Goal: Download file/media

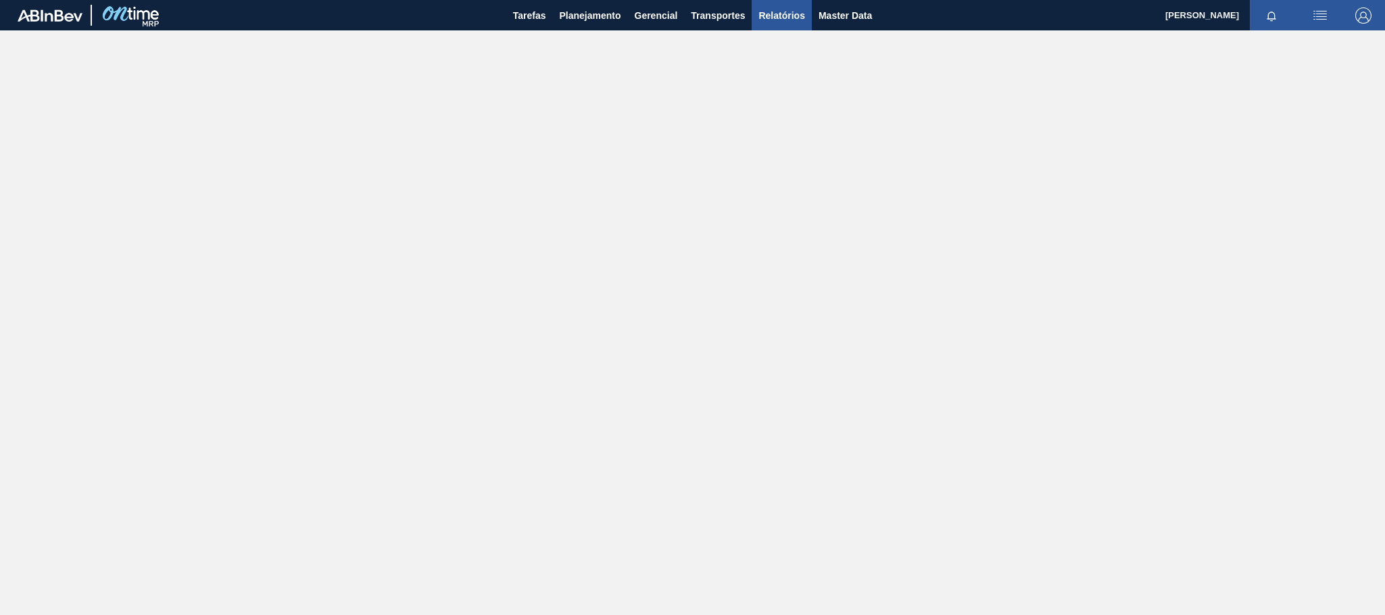
click at [785, 16] on span "Relatórios" at bounding box center [781, 15] width 46 height 16
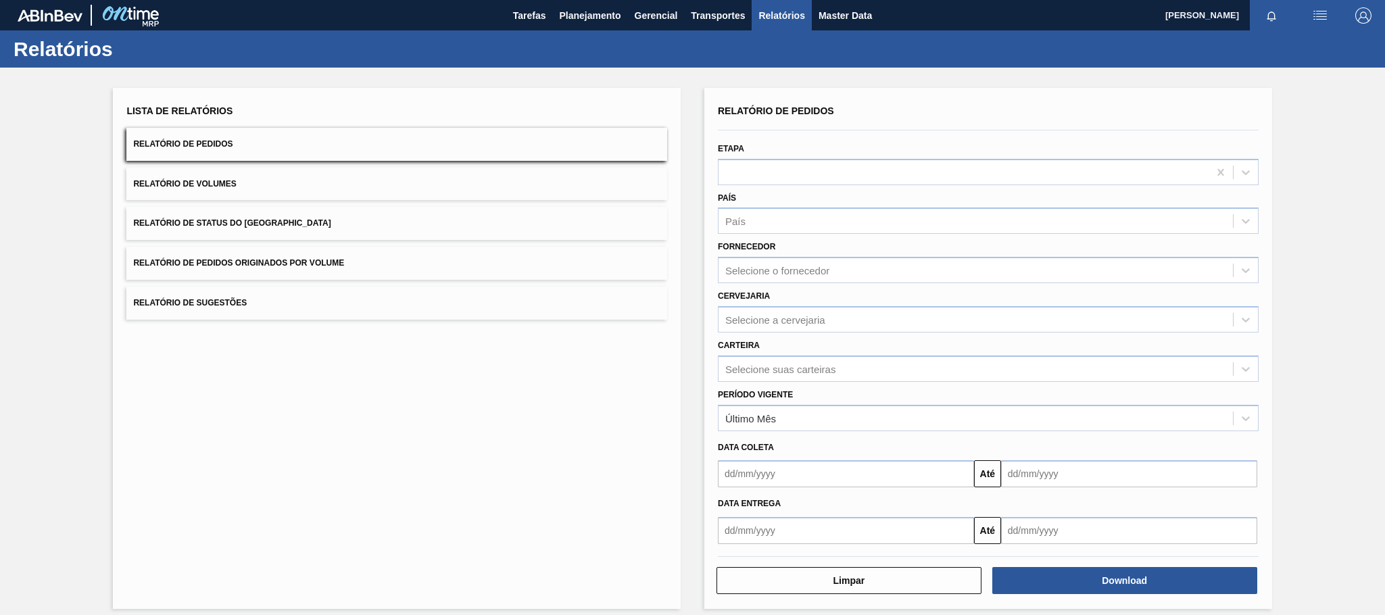
click at [325, 266] on span "Relatório de Pedidos Originados por Volume" at bounding box center [238, 262] width 211 height 9
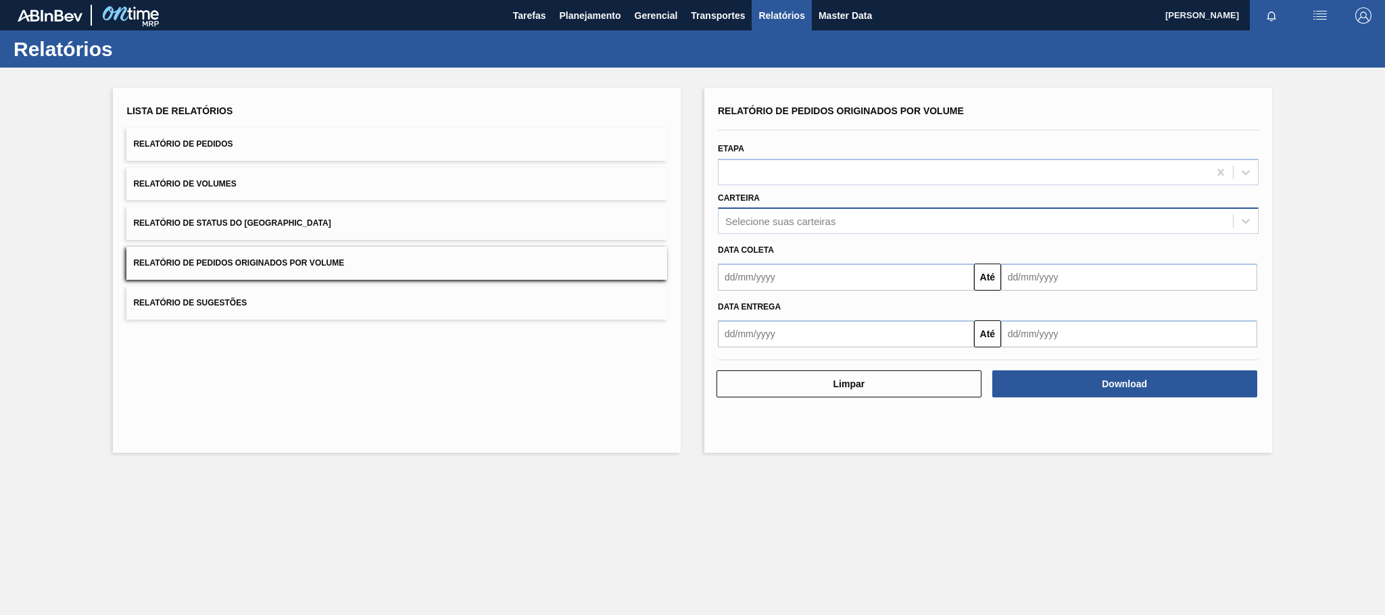
click at [752, 216] on div "Selecione suas carteiras" at bounding box center [780, 221] width 110 height 11
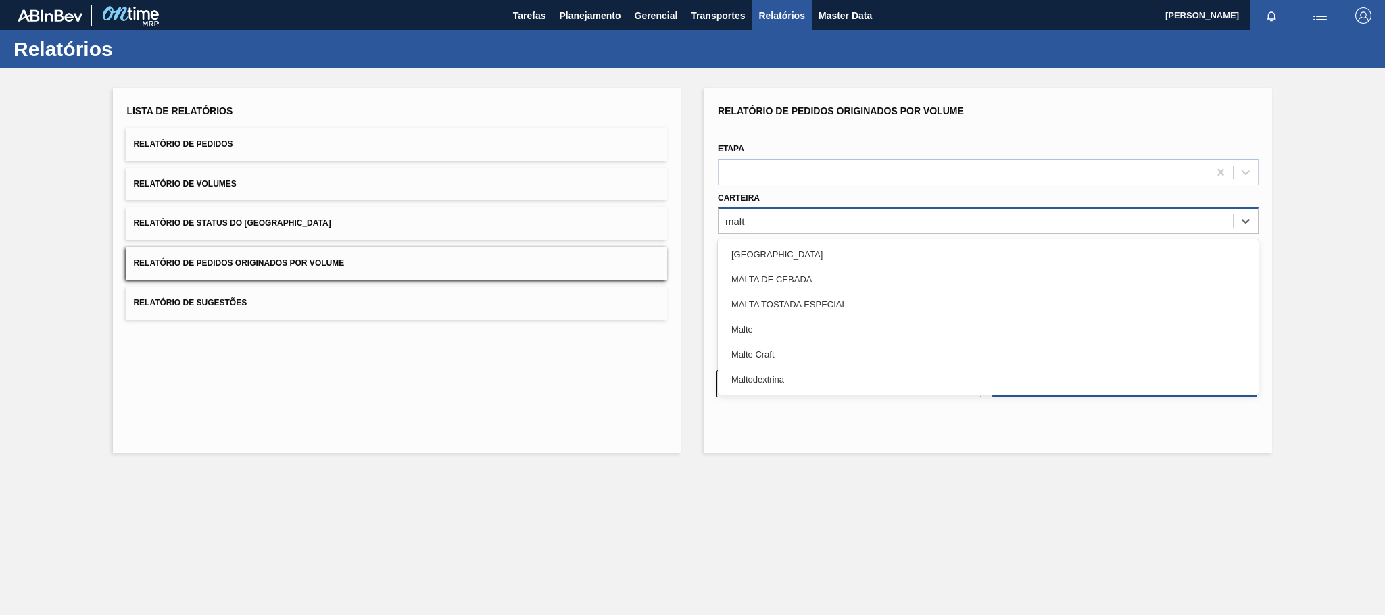
type input "malte"
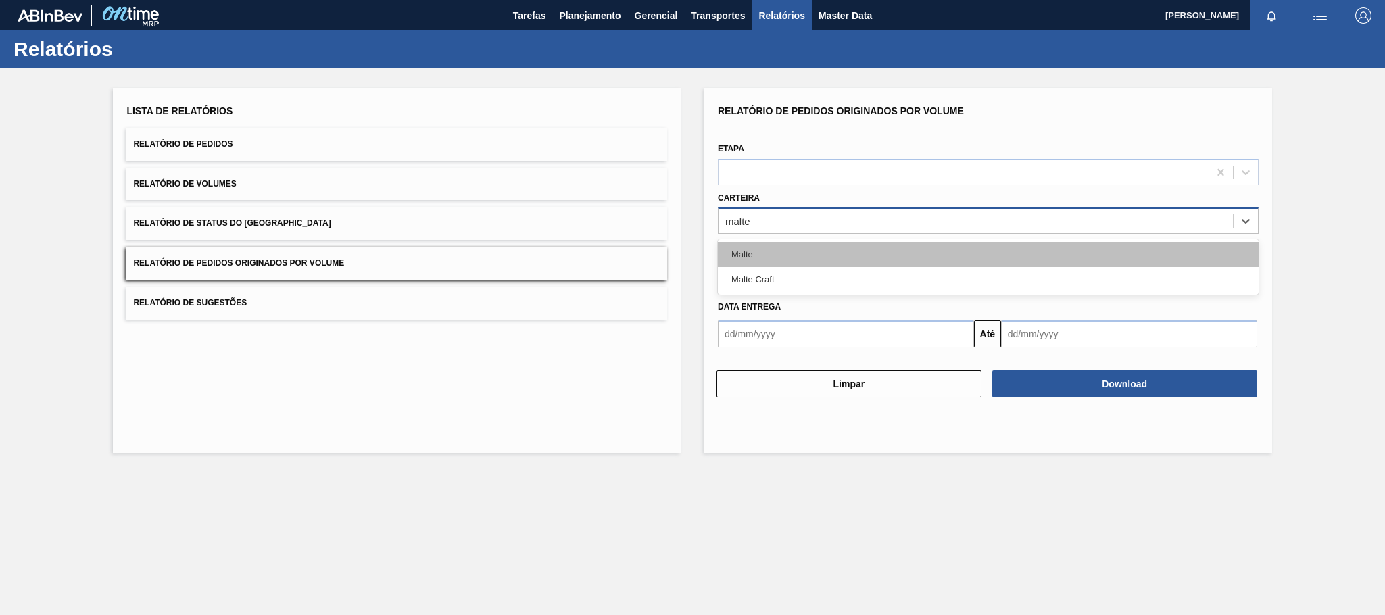
click at [758, 248] on div "Malte" at bounding box center [988, 254] width 541 height 25
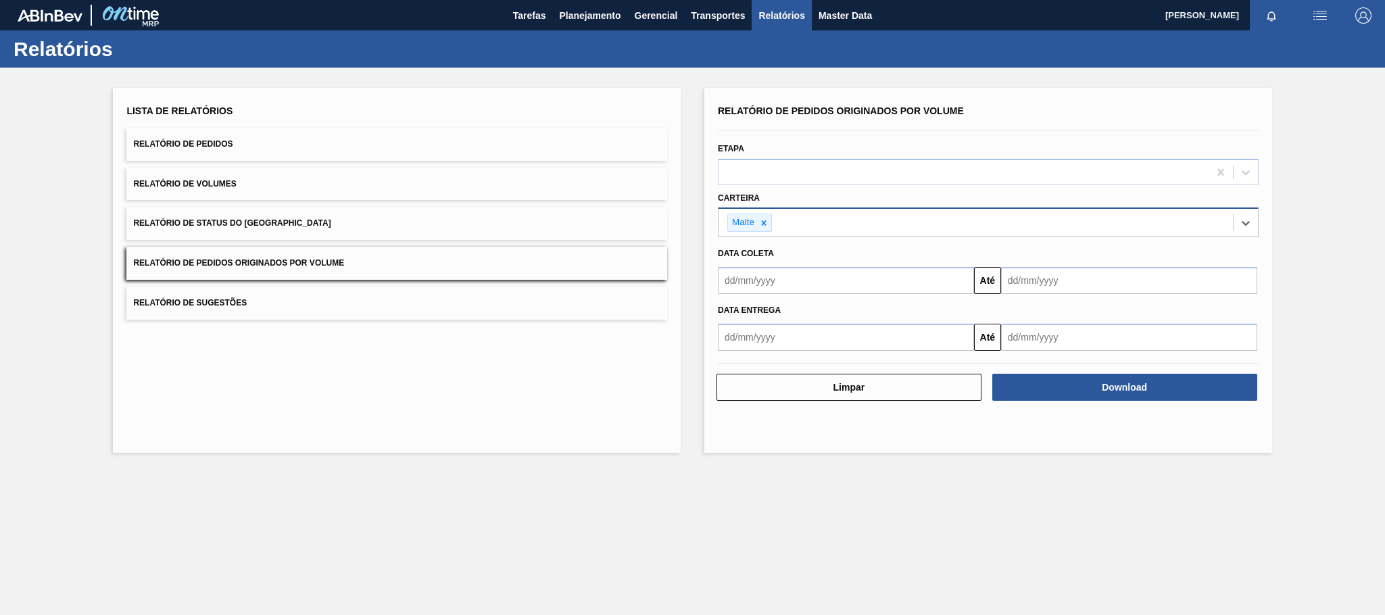
click at [735, 276] on input "text" at bounding box center [846, 280] width 256 height 27
type input "[DATE]"
click at [795, 354] on div "1" at bounding box center [799, 356] width 18 height 18
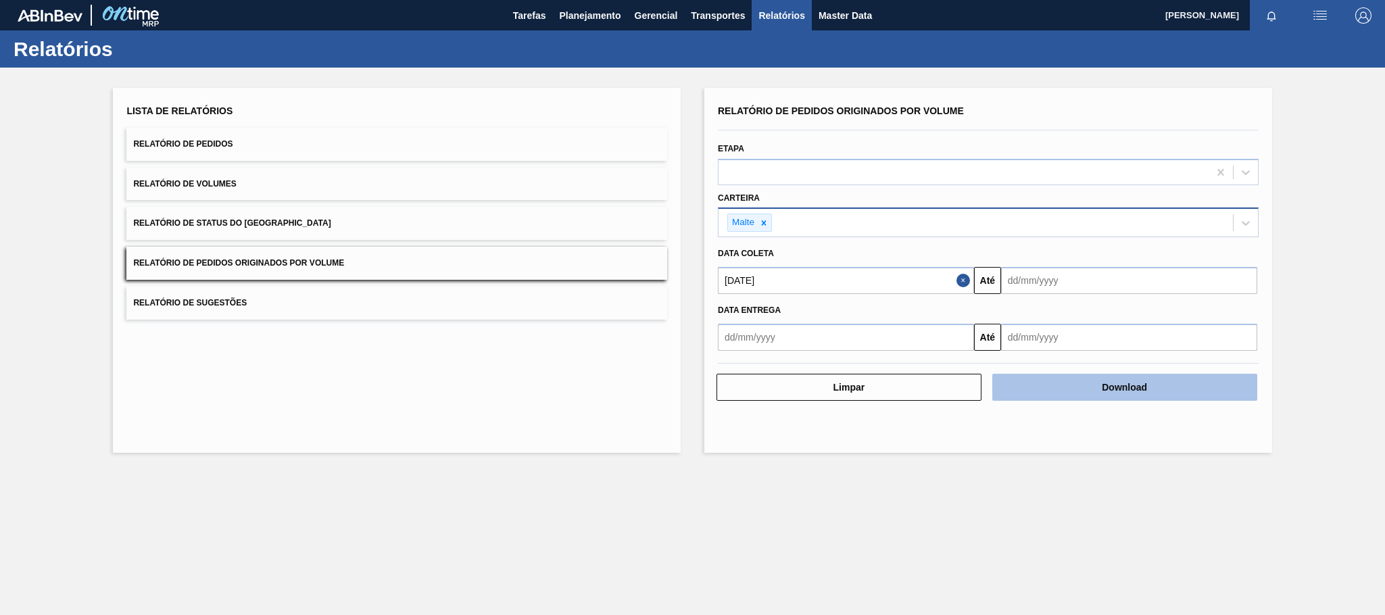
click at [1134, 390] on button "Download" at bounding box center [1124, 387] width 265 height 27
